Goal: Book appointment/travel/reservation

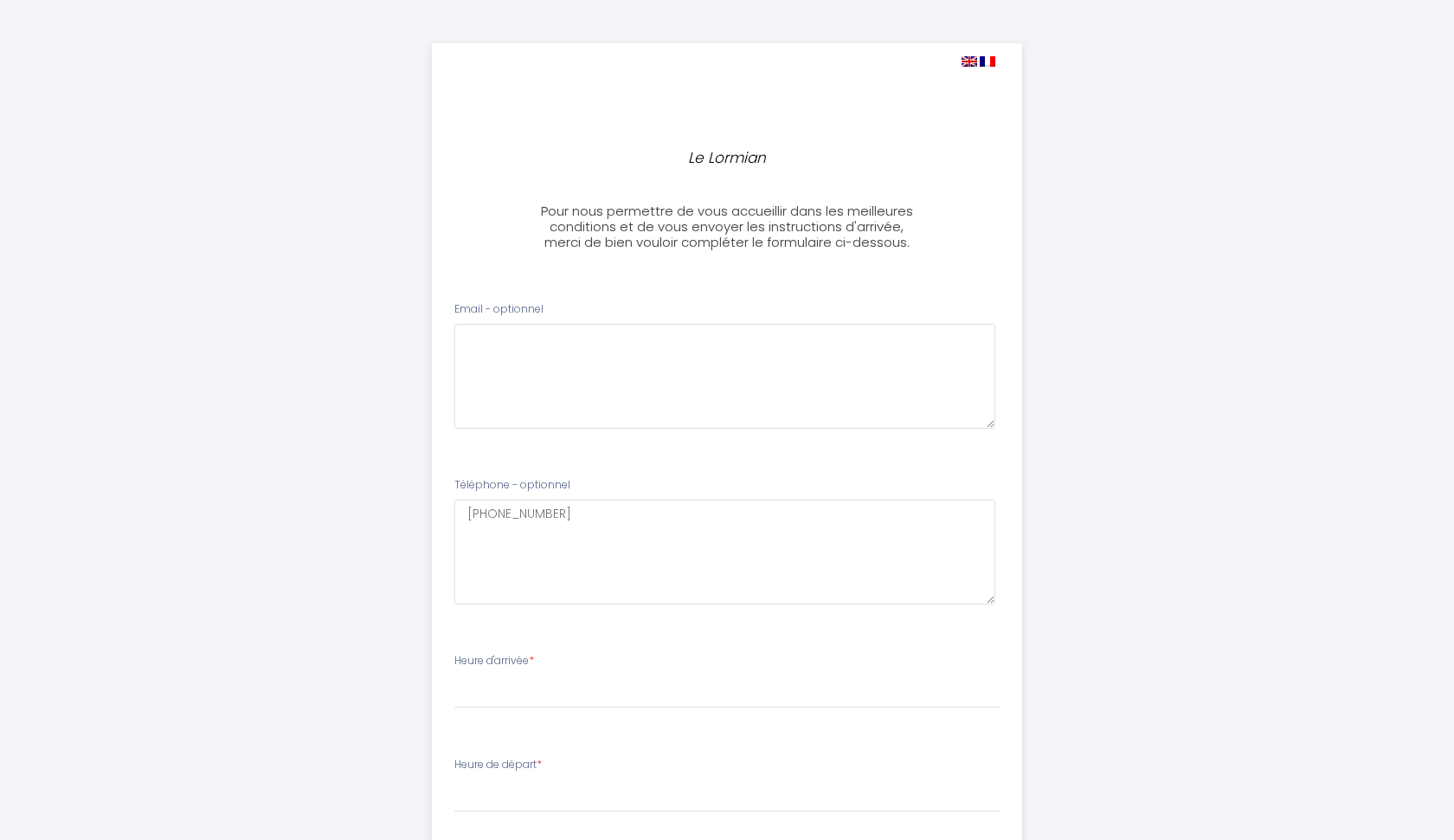
select select
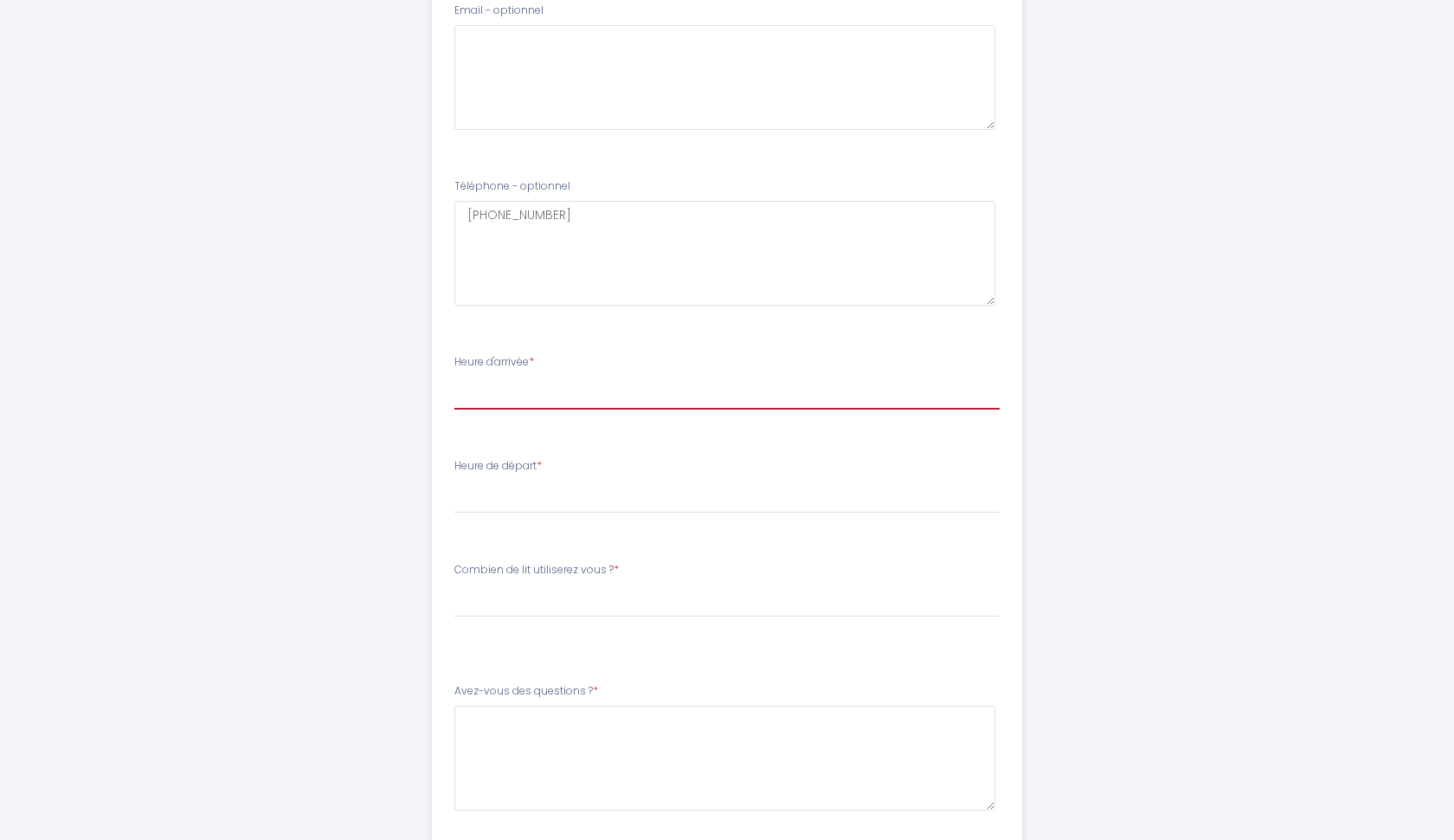
select select "16:00"
select select "10:00"
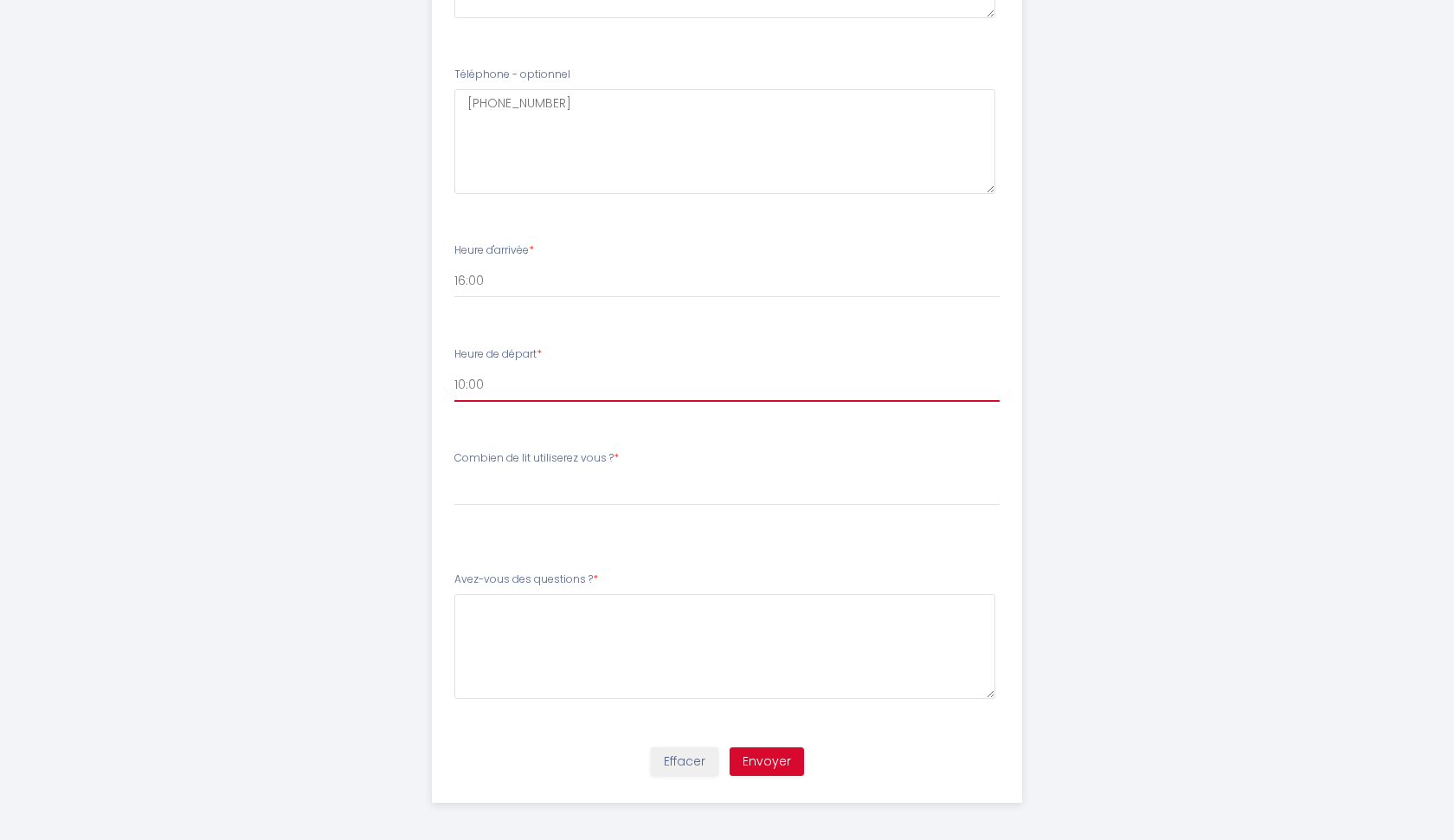
scroll to position [409, 0]
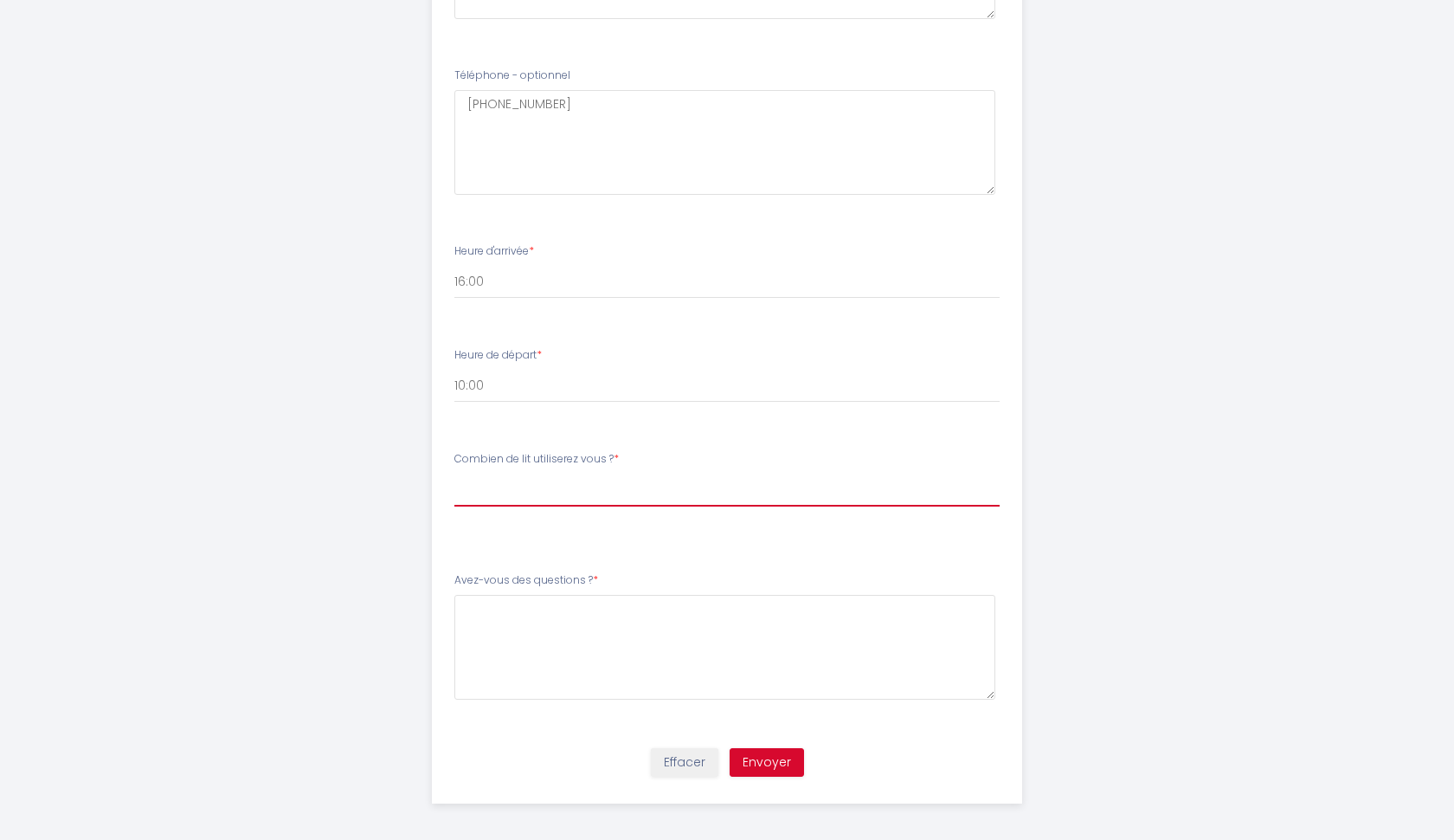
select select "1 lit double"
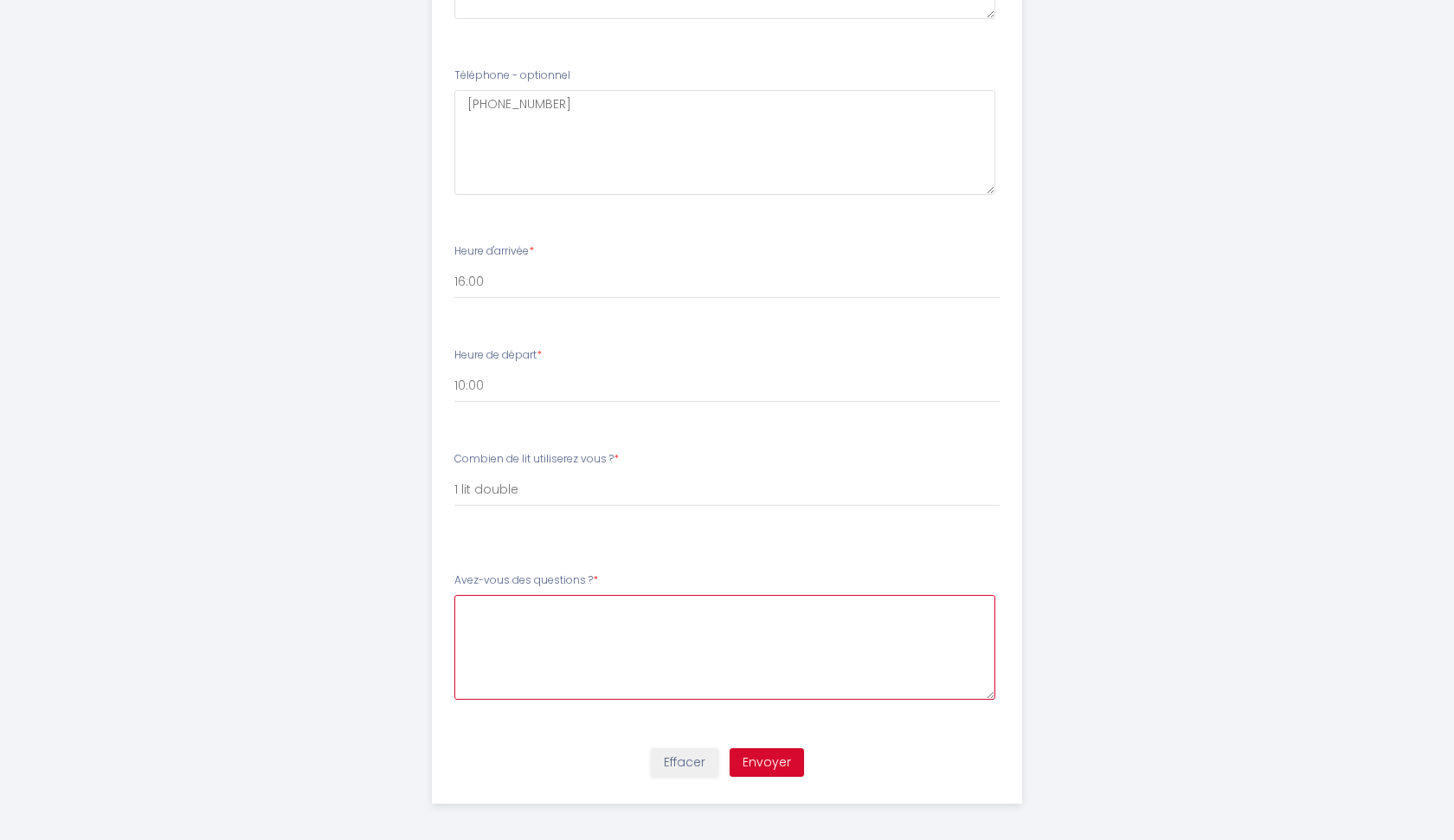
click at [556, 600] on \?5 at bounding box center [725, 647] width 542 height 105
click at [843, 619] on \?5 "Bonjour, we will arrive in [GEOGRAPHIC_DATA] at around 9 AM. Please let us know…" at bounding box center [725, 647] width 542 height 105
click at [533, 621] on \?5 "Bonjour, we will arrive in [GEOGRAPHIC_DATA] at around 9 AM. Please let us know…" at bounding box center [725, 647] width 542 height 105
click at [948, 612] on \?5 "Bonjour, we will arrive in [GEOGRAPHIC_DATA] at around 9 AM. Please let us know…" at bounding box center [725, 647] width 542 height 105
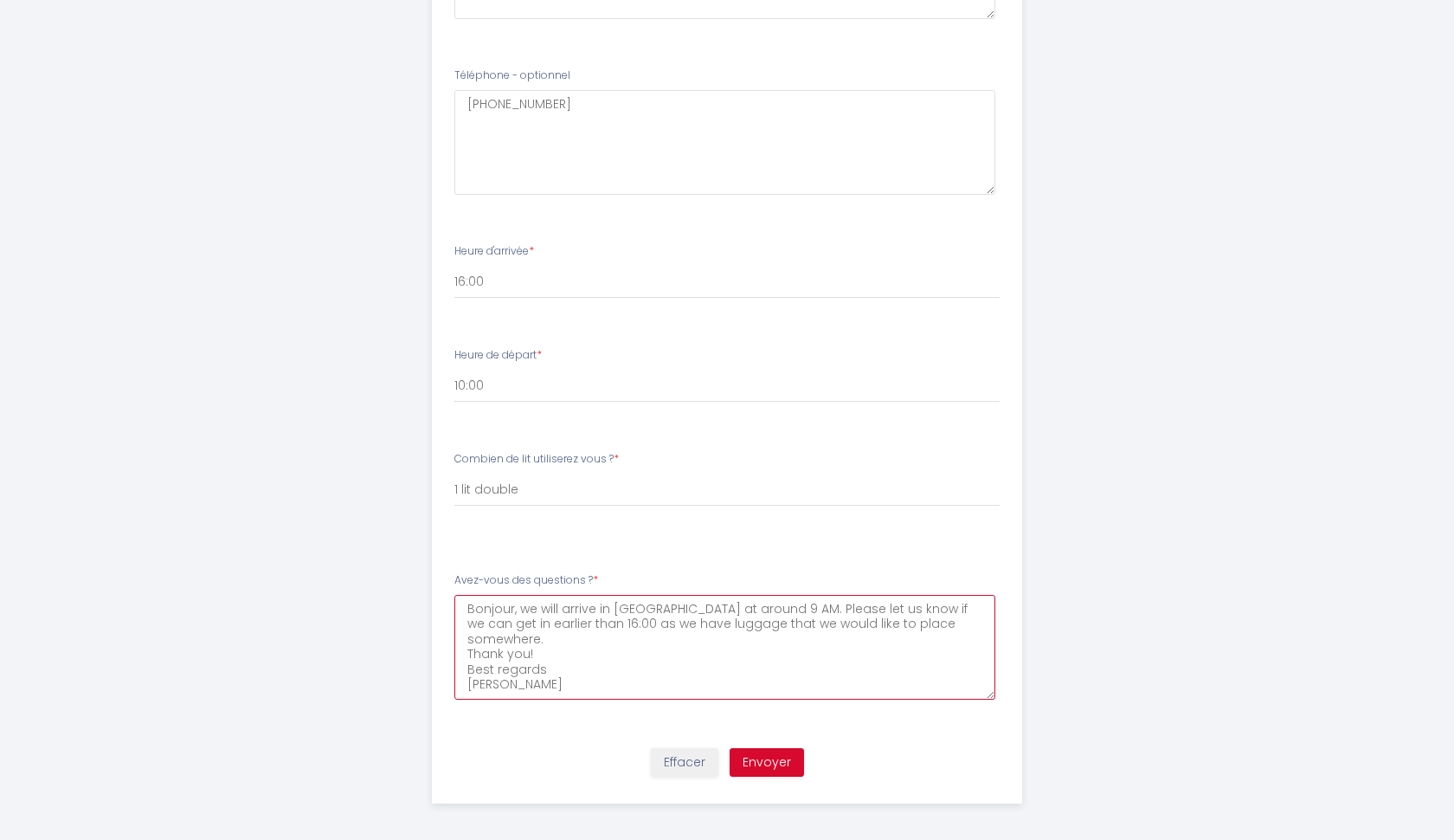
click at [561, 632] on \?5 "Bonjour, we will arrive in [GEOGRAPHIC_DATA] at around 9 AM. Please let us know…" at bounding box center [725, 647] width 542 height 105
click at [518, 599] on \?5 "Bonjour, we will arrive in [GEOGRAPHIC_DATA] at around 9 AM. Please let us know…" at bounding box center [725, 647] width 542 height 105
click at [918, 605] on \?5 "Bonjour, we will arrive in [GEOGRAPHIC_DATA] at around 9 AM. Please let us know…" at bounding box center [725, 647] width 542 height 105
click at [974, 617] on \?5 "Bonjour, we will arrive in [GEOGRAPHIC_DATA] at around 9 AM. Please let us know…" at bounding box center [725, 647] width 542 height 105
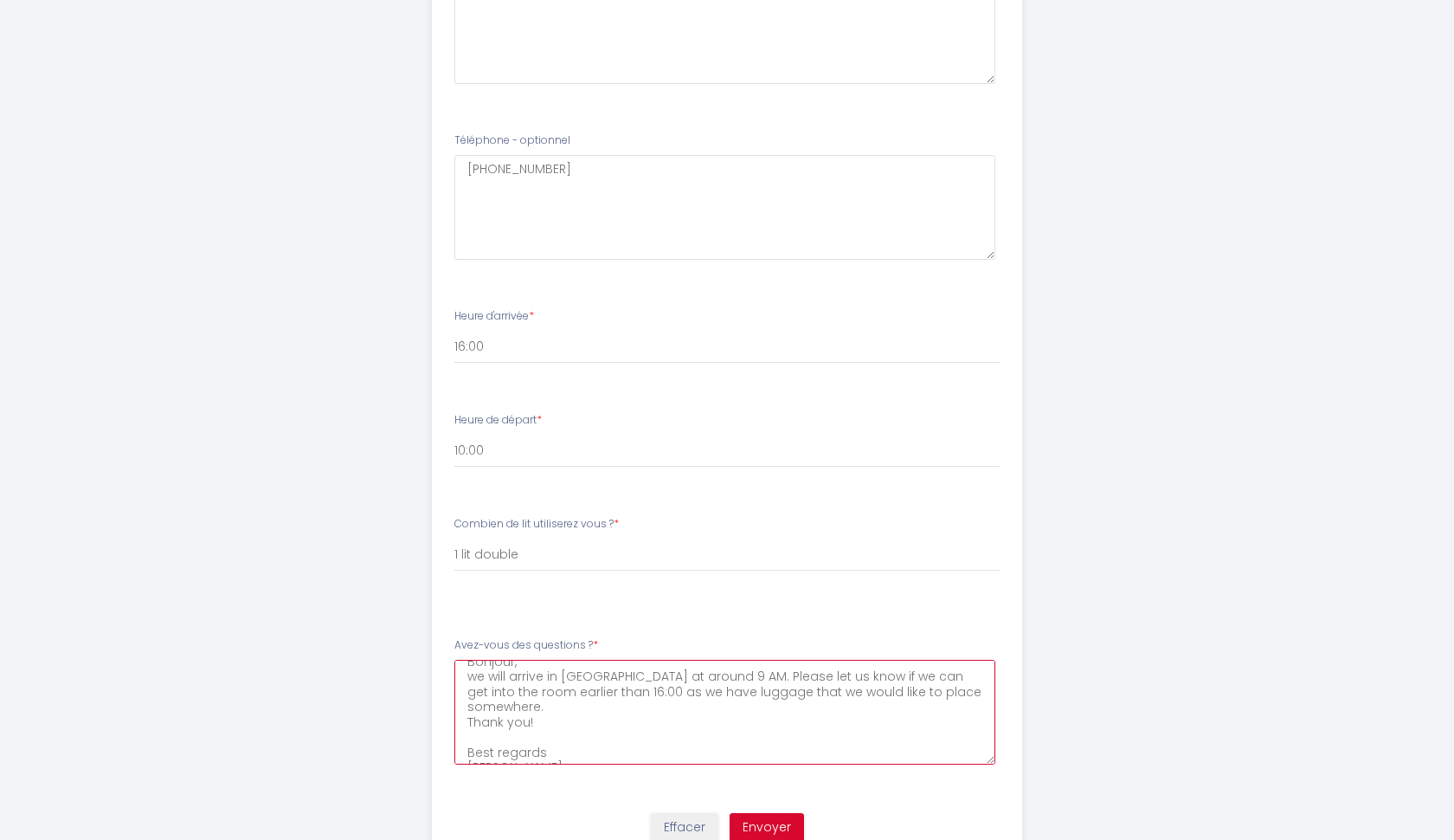
scroll to position [213, 0]
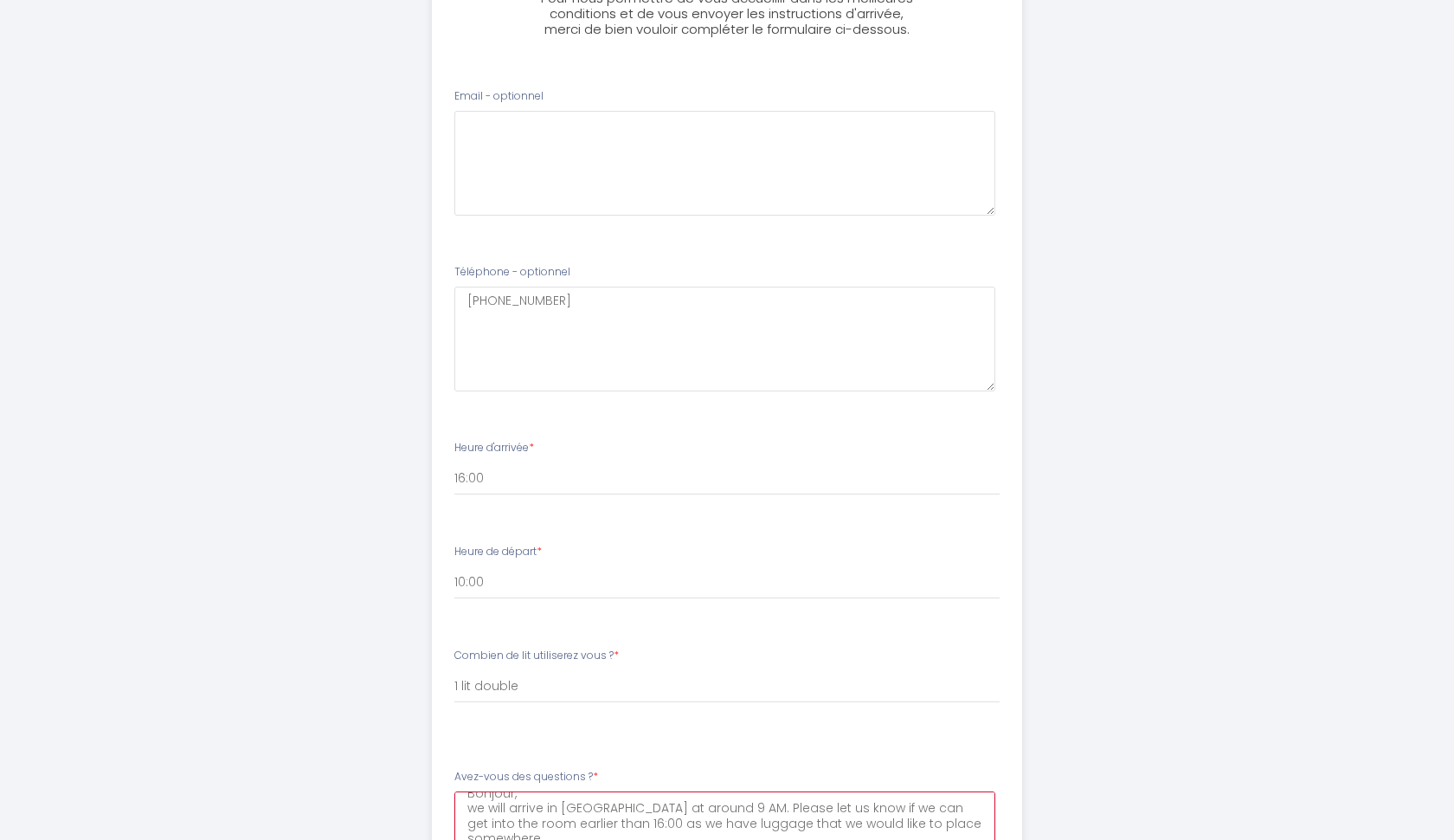
type \?5 "Bonjour, we will arrive in [GEOGRAPHIC_DATA] at around 9 AM. Please let us know…"
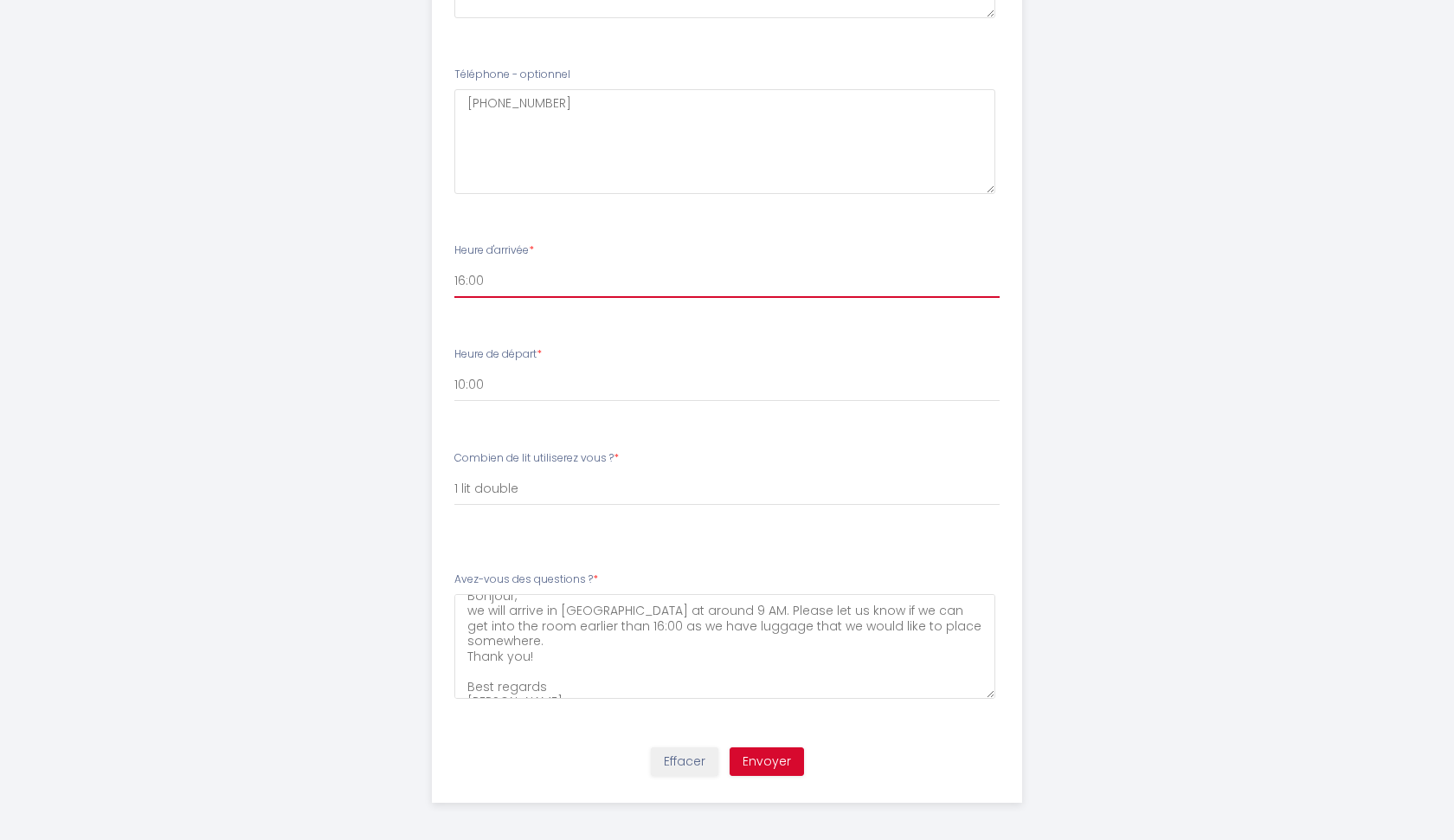
scroll to position [409, 0]
click at [783, 758] on button "Envoyer" at bounding box center [767, 763] width 75 height 29
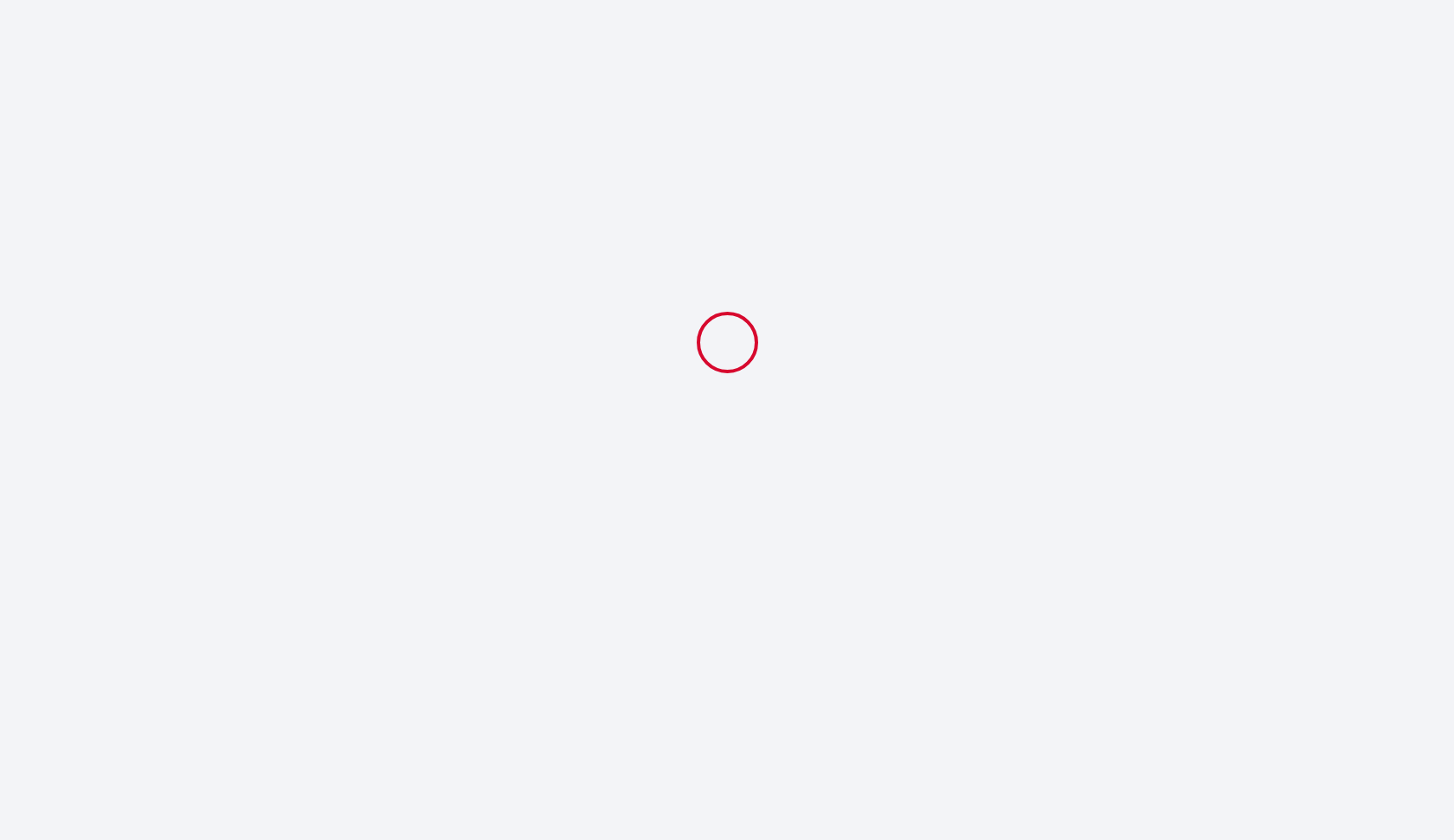
select select "10:00"
select select "1 lit double"
